Goal: Find specific page/section: Find specific page/section

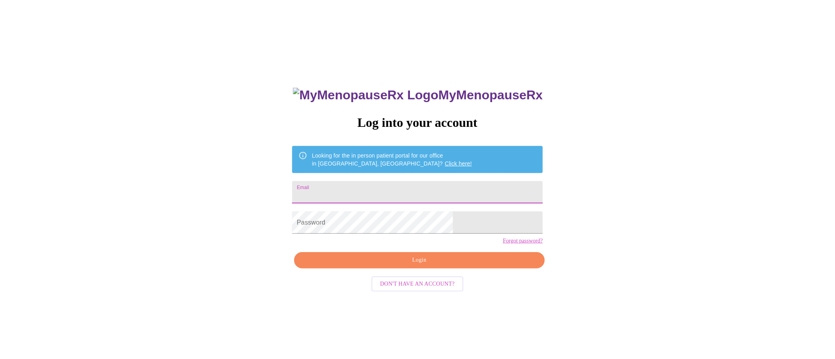
click at [387, 196] on input "Email" at bounding box center [417, 192] width 251 height 22
type input "[EMAIL_ADDRESS][DOMAIN_NAME]"
click at [417, 265] on span "Login" at bounding box center [419, 261] width 232 height 10
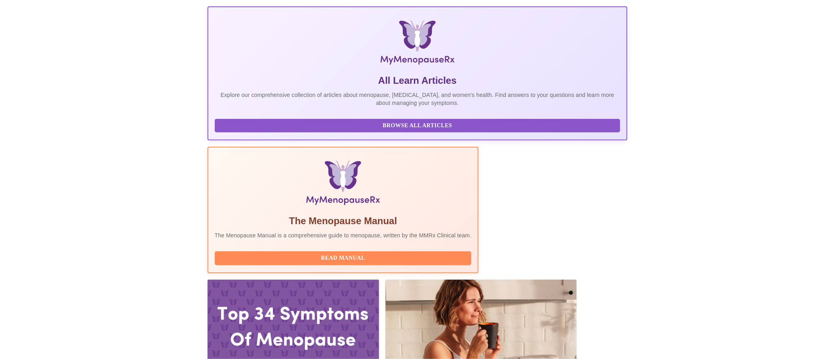
scroll to position [160, 0]
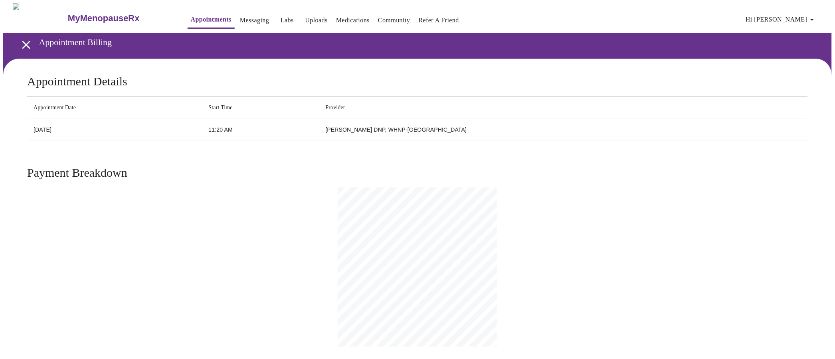
click at [24, 41] on icon "open drawer" at bounding box center [26, 45] width 8 height 8
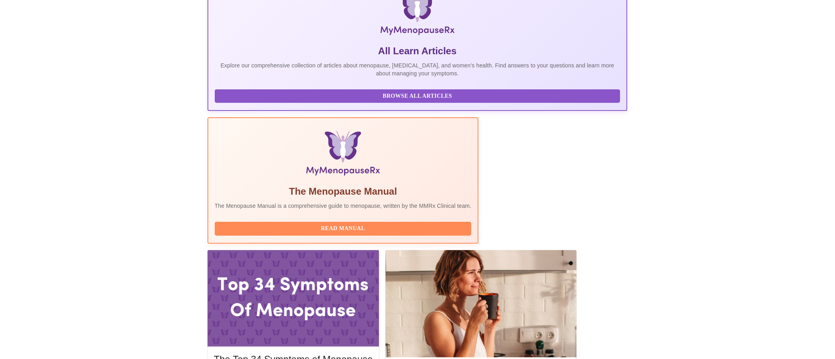
scroll to position [166, 0]
